Goal: Use online tool/utility

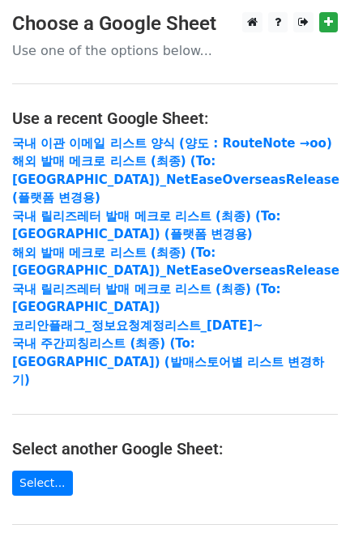
scroll to position [312, 0]
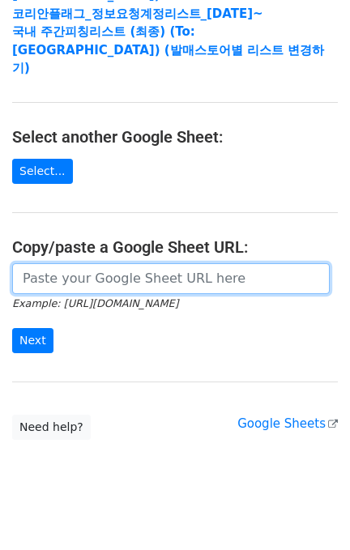
drag, startPoint x: 100, startPoint y: 250, endPoint x: 89, endPoint y: 273, distance: 25.8
click at [100, 263] on input "url" at bounding box center [171, 278] width 318 height 31
paste input "[URL][DOMAIN_NAME]"
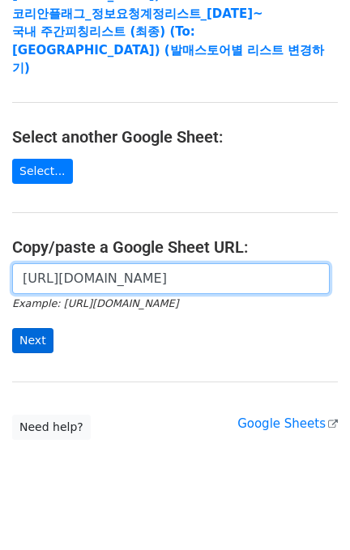
scroll to position [0, 496]
type input "[URL][DOMAIN_NAME]"
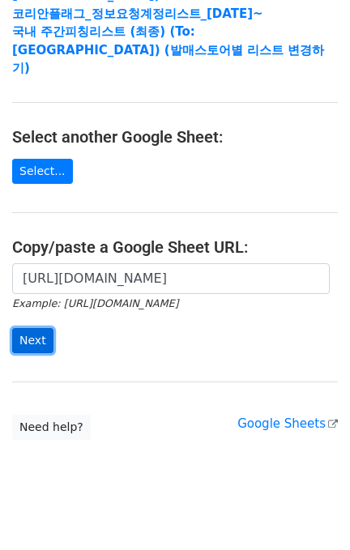
click at [36, 333] on input "Next" at bounding box center [32, 340] width 41 height 25
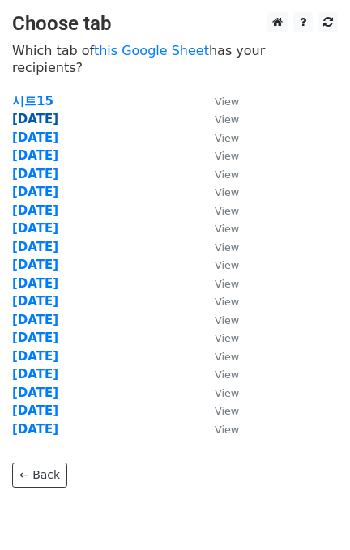
click at [48, 112] on strong "2025.09.19" at bounding box center [35, 119] width 46 height 15
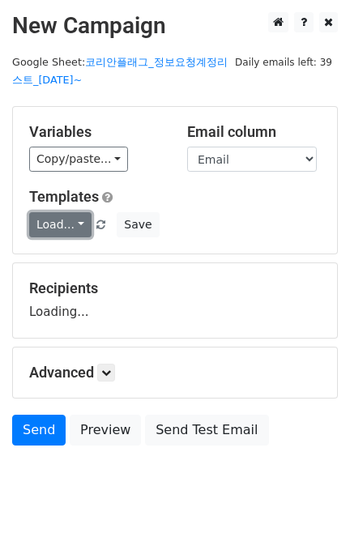
click at [54, 225] on link "Load..." at bounding box center [60, 224] width 62 height 25
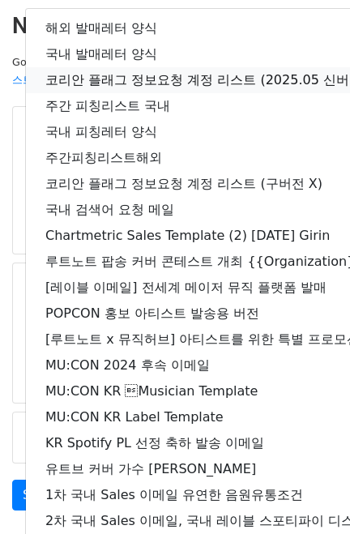
click at [172, 79] on link "코리안 플래그 정보요청 계정 리스트 (2025.05 신버전)" at bounding box center [286, 80] width 520 height 26
